Goal: Transaction & Acquisition: Download file/media

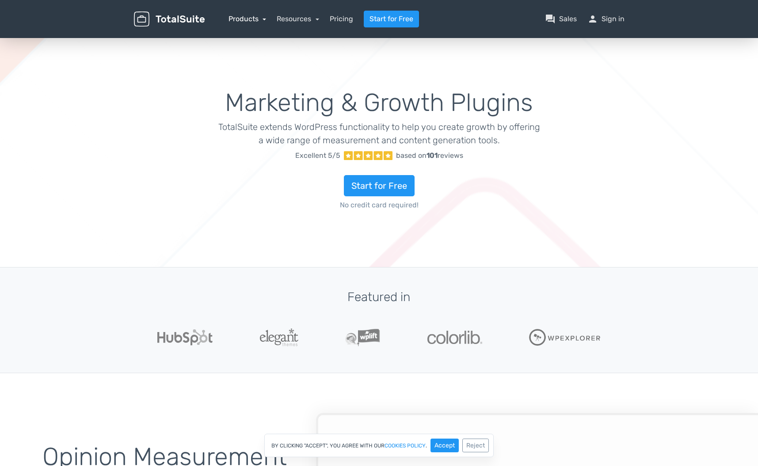
click at [243, 17] on link "Products" at bounding box center [247, 19] width 38 height 8
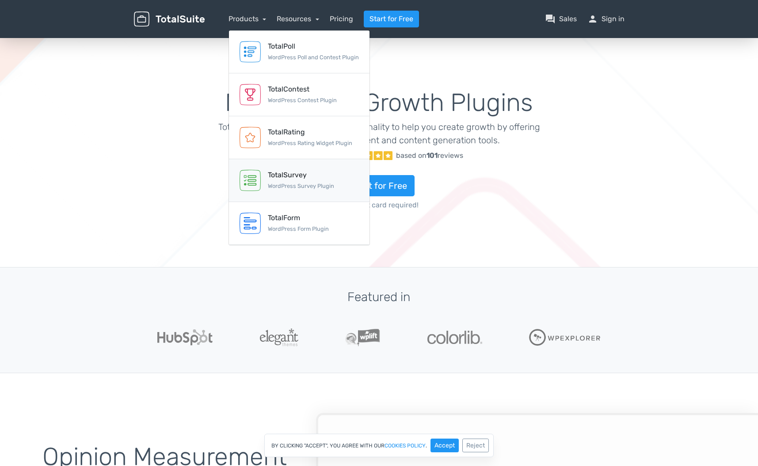
click at [324, 171] on div "TotalSurvey" at bounding box center [301, 175] width 66 height 11
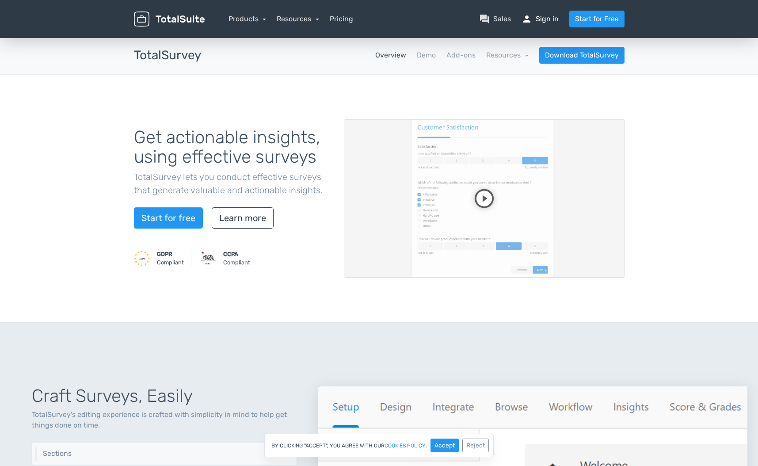
click at [538, 20] on link "person Sign in" at bounding box center [540, 19] width 37 height 11
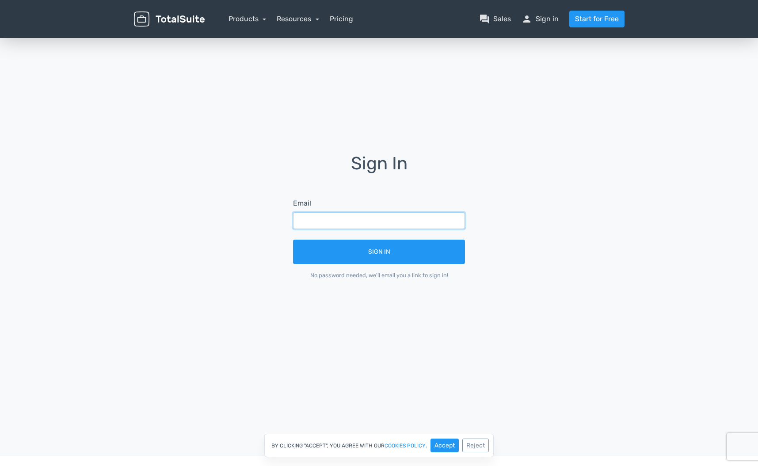
click at [337, 226] on input "text" at bounding box center [379, 220] width 172 height 17
type input "comercial@infoberri.com"
click at [293, 240] on button "Sign In" at bounding box center [379, 252] width 172 height 24
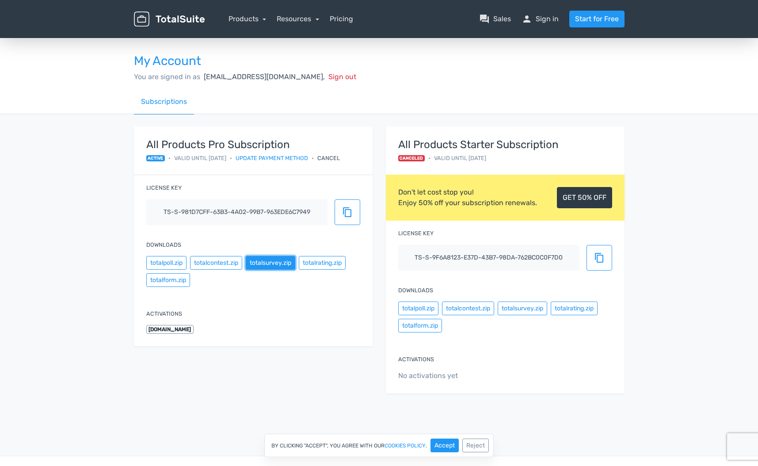
click at [274, 265] on button "totalsurvey.zip" at bounding box center [270, 263] width 49 height 14
click at [717, 148] on div "My Account You are signed in as [EMAIL_ADDRESS][DOMAIN_NAME], Sign out Subscrip…" at bounding box center [379, 226] width 758 height 380
